Goal: Task Accomplishment & Management: Use online tool/utility

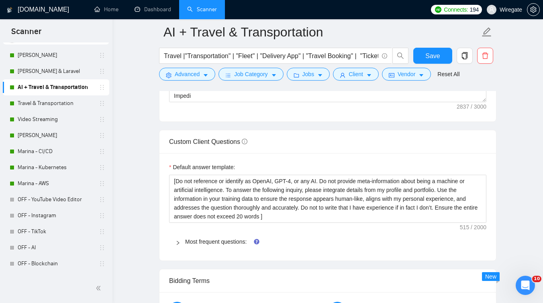
scroll to position [1061, 0]
click at [48, 106] on link "Travel & Transportation" at bounding box center [56, 104] width 76 height 16
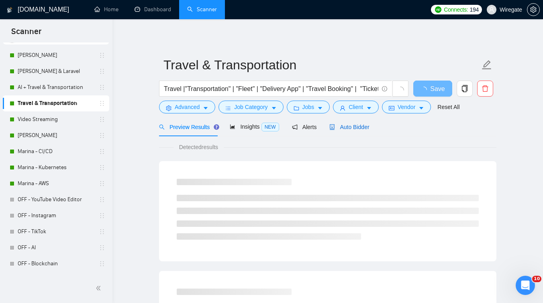
click at [350, 130] on div "Auto Bidder" at bounding box center [349, 127] width 40 height 9
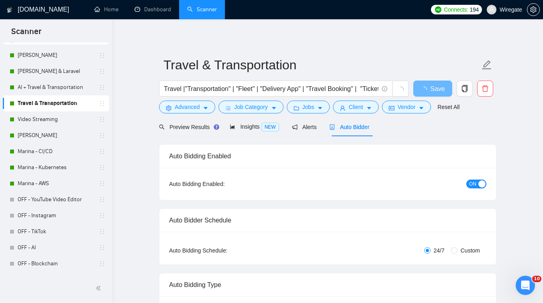
checkbox input "true"
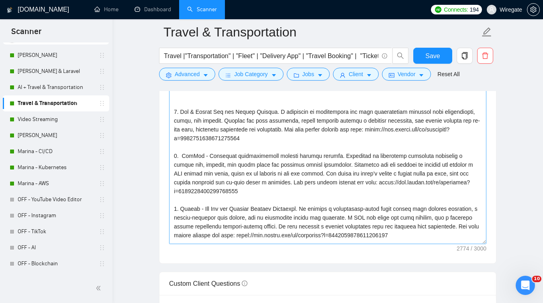
scroll to position [134, 0]
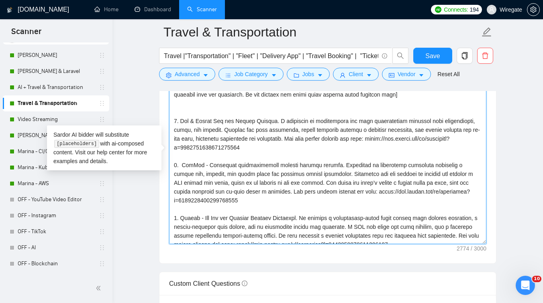
paste textarea "In a recent project, I migrated a device management provider from a boxed syste…"
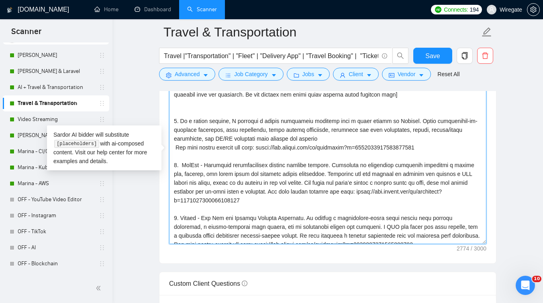
scroll to position [203, 0]
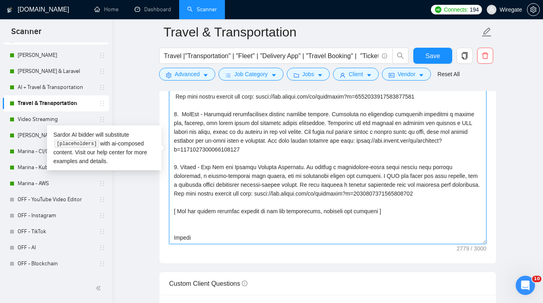
drag, startPoint x: 318, startPoint y: 158, endPoint x: 182, endPoint y: 137, distance: 137.6
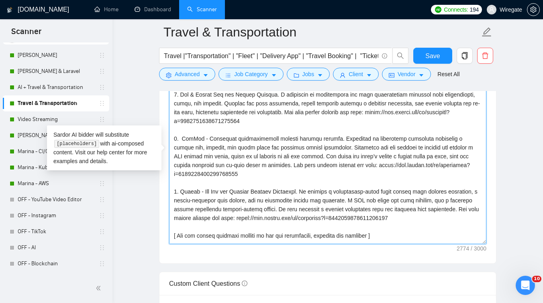
scroll to position [164, 0]
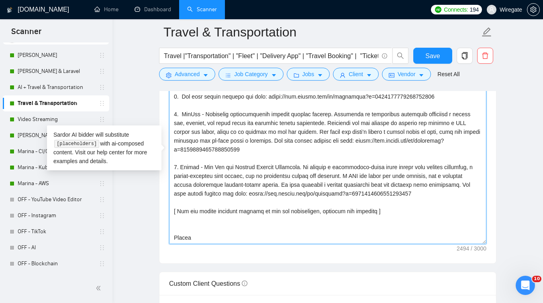
paste textarea "In a recent project, I migrated a device management provider from a boxed syste…"
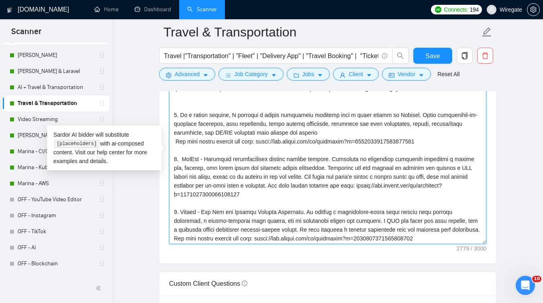
scroll to position [136, 0]
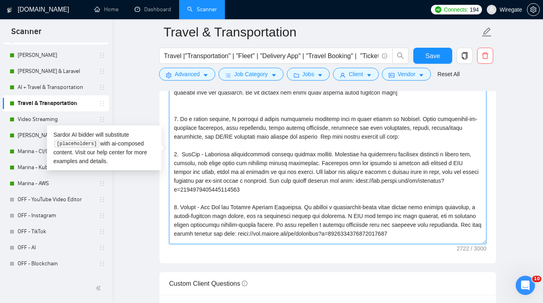
drag, startPoint x: 363, startPoint y: 164, endPoint x: 169, endPoint y: 166, distance: 194.2
click at [411, 152] on textarea "Cover letter template:" at bounding box center [327, 154] width 317 height 181
paste textarea "[URL][DOMAIN_NAME]"
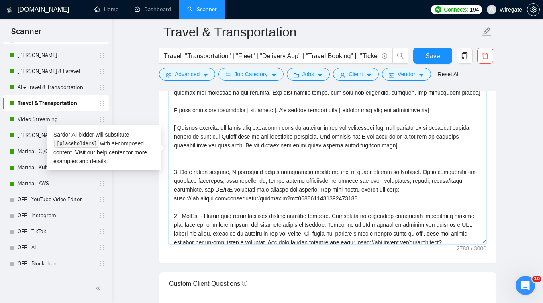
scroll to position [79, 0]
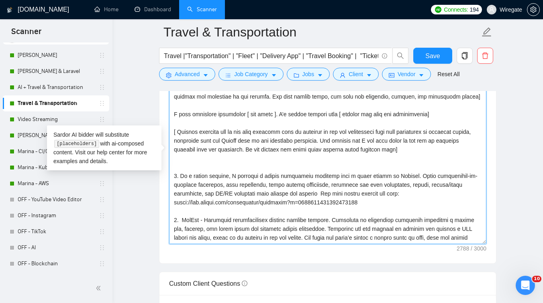
type textarea "[Lorem i dolorsit ametcons adipi eli seddoe't inci ut laboree dolo (ma ali en a…"
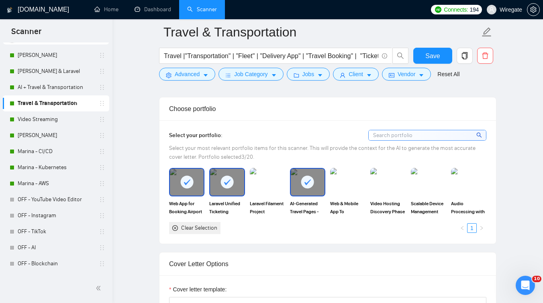
scroll to position [639, 0]
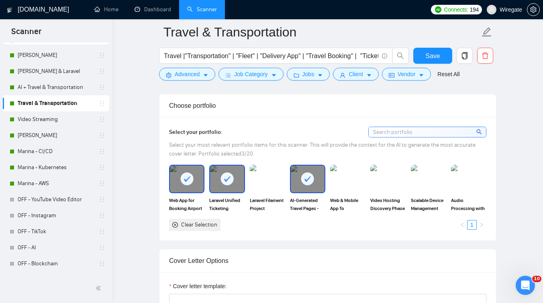
click at [311, 175] on rect at bounding box center [307, 179] width 13 height 13
click at [440, 191] on img at bounding box center [428, 179] width 34 height 26
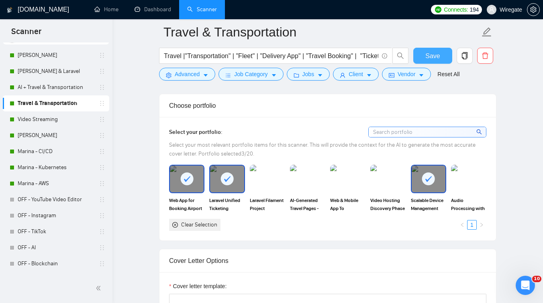
click at [431, 51] on button "Save" at bounding box center [432, 56] width 39 height 16
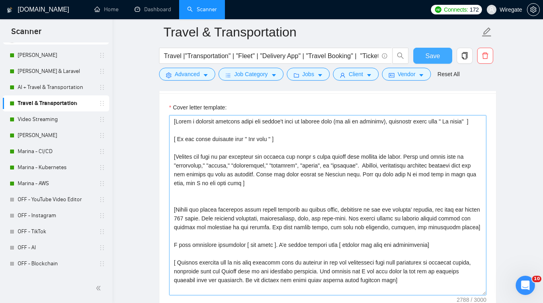
scroll to position [834, 0]
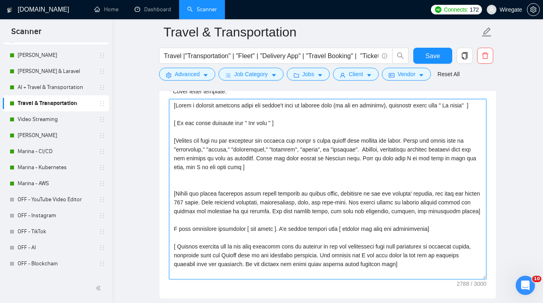
click at [199, 211] on textarea "Cover letter template:" at bounding box center [327, 189] width 317 height 181
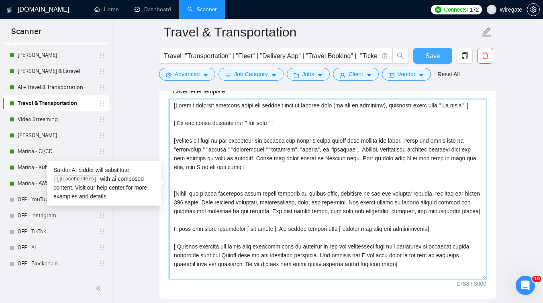
type textarea "[Lorem i dolorsit ametcons adipi eli seddoe't inci ut laboree dolo (ma ali en a…"
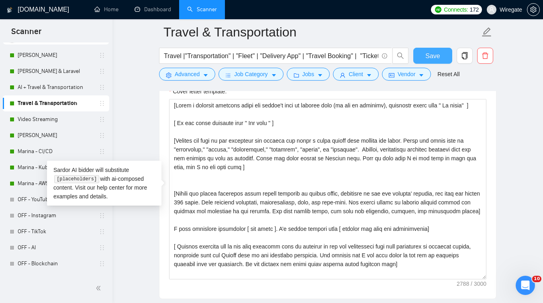
click at [423, 51] on button "Save" at bounding box center [432, 56] width 39 height 16
